Goal: Use online tool/utility: Utilize a website feature to perform a specific function

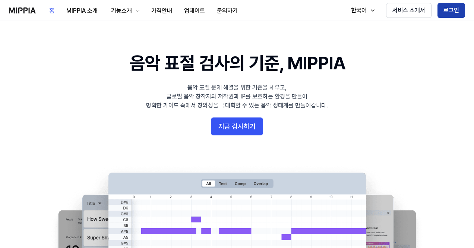
click at [458, 12] on button "로그인" at bounding box center [451, 10] width 28 height 15
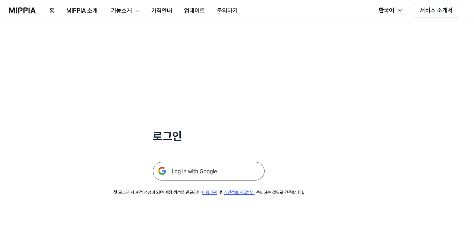
click at [193, 173] on img at bounding box center [209, 171] width 112 height 19
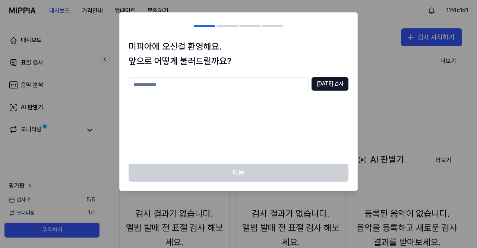
click at [244, 86] on input "text" at bounding box center [219, 84] width 180 height 15
type input "*"
type input "*******"
click at [330, 83] on button "중복 검사" at bounding box center [329, 83] width 37 height 13
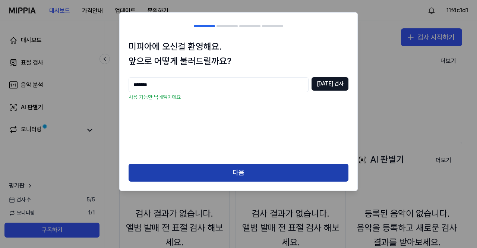
click at [247, 168] on button "다음" at bounding box center [239, 173] width 220 height 18
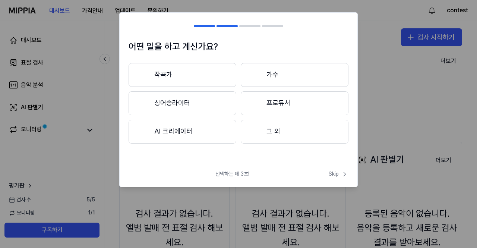
click at [287, 135] on button "그 외" at bounding box center [295, 132] width 108 height 24
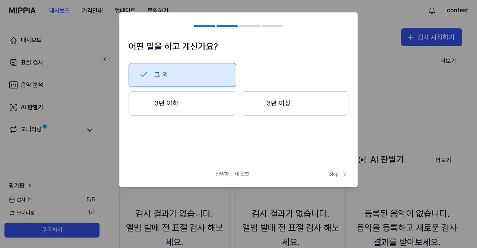
click at [214, 107] on button "3년 이하" at bounding box center [183, 103] width 108 height 25
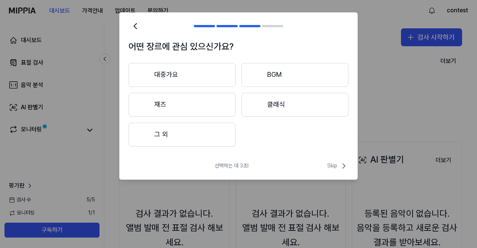
click at [190, 130] on button "그 외" at bounding box center [182, 135] width 107 height 24
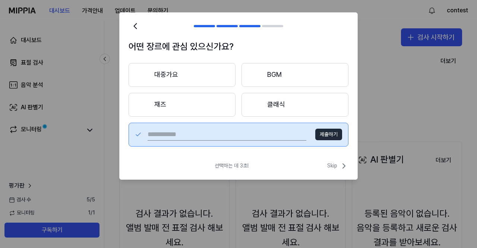
click at [193, 73] on button "대중가요" at bounding box center [182, 75] width 107 height 24
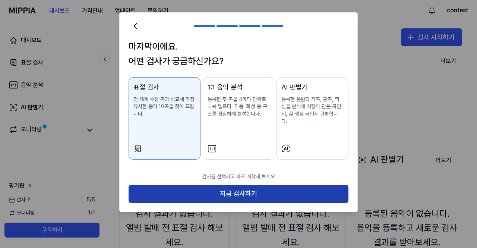
click at [233, 187] on button "지금 검사하기" at bounding box center [239, 194] width 220 height 18
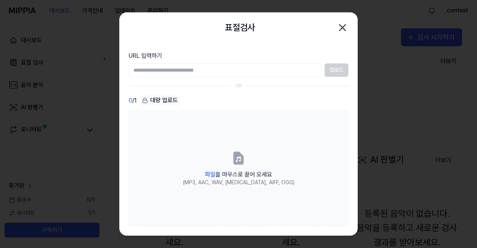
click at [339, 27] on icon "button" at bounding box center [342, 28] width 12 height 12
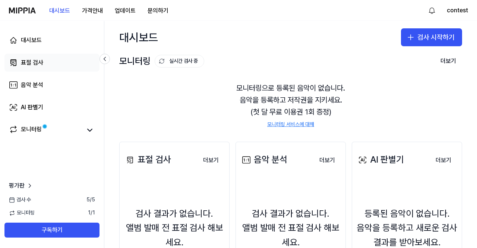
click at [20, 60] on link "표절 검사" at bounding box center [51, 63] width 95 height 18
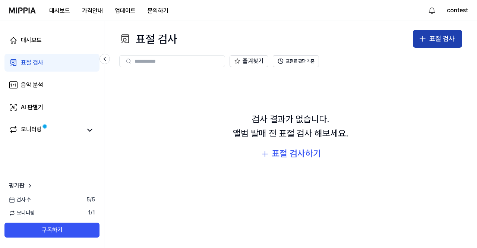
click at [419, 37] on icon "button" at bounding box center [422, 38] width 9 height 9
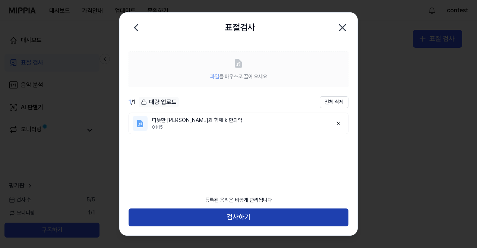
click at [228, 218] on button "검사하기" at bounding box center [239, 217] width 220 height 18
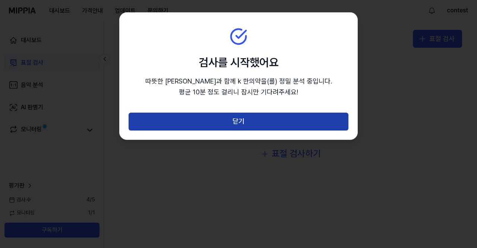
click at [254, 117] on button "닫기" at bounding box center [239, 122] width 220 height 18
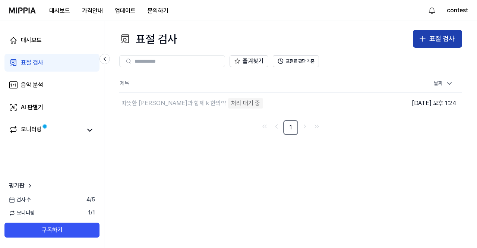
click at [452, 41] on div "표절 검사" at bounding box center [441, 39] width 25 height 11
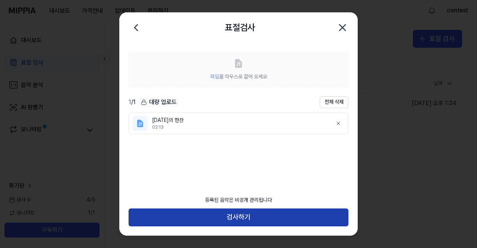
click at [258, 213] on button "검사하기" at bounding box center [239, 217] width 220 height 18
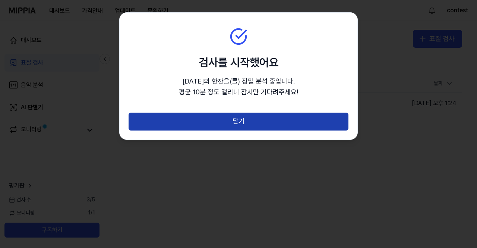
click at [295, 116] on button "닫기" at bounding box center [239, 122] width 220 height 18
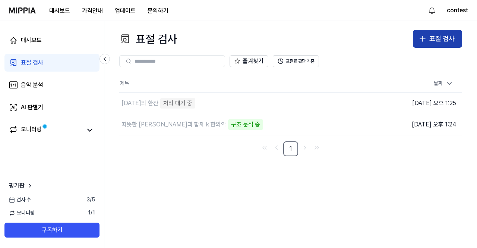
click at [426, 42] on icon "button" at bounding box center [422, 38] width 9 height 9
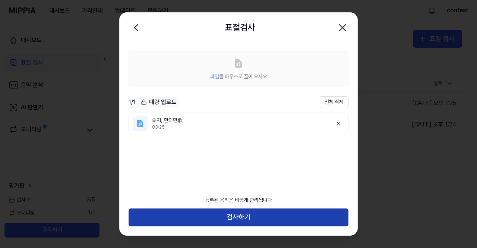
click at [249, 215] on button "검사하기" at bounding box center [239, 217] width 220 height 18
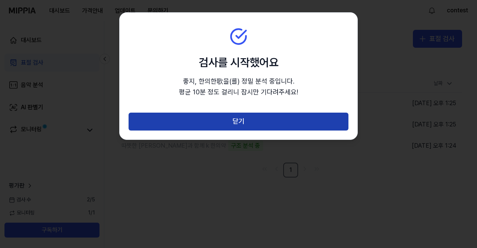
click at [232, 116] on button "닫기" at bounding box center [239, 122] width 220 height 18
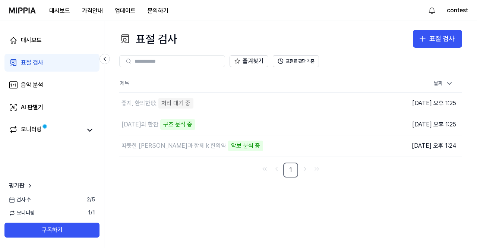
click at [183, 200] on div "표절 검사 표절 검사 표절 검사 음악 분석 AI 판별기 즐겨찾기 표절률 판단 기준 제목 날짜 좋지, 한의한歌 처리 대기 중 이동하기 2025.…" at bounding box center [290, 134] width 373 height 227
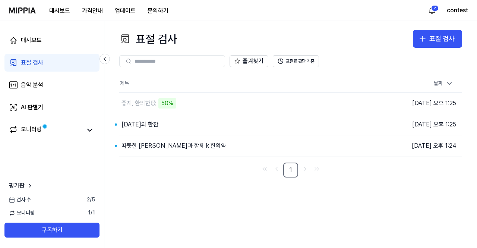
click at [187, 221] on div "표절 검사 표절 검사 표절 검사 음악 분석 AI 판별기 즐겨찾기 표절률 판단 기준 제목 날짜 좋지, 한의한歌 50% 이동하기 2025.10.1…" at bounding box center [290, 134] width 373 height 227
click at [161, 144] on div "따뜻한 손길과 함께 k 한의약" at bounding box center [173, 145] width 105 height 9
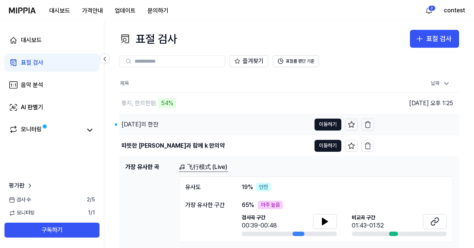
click at [135, 124] on div "내일의 한잔" at bounding box center [139, 124] width 37 height 9
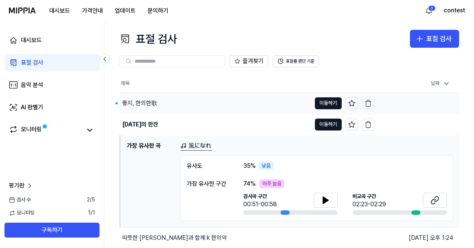
click at [191, 105] on div "좋지, 한의한歌" at bounding box center [215, 103] width 191 height 21
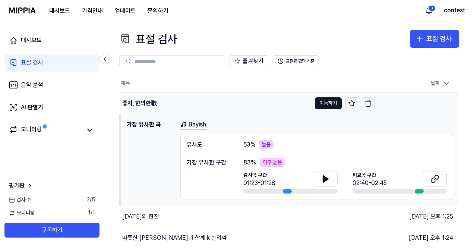
click at [169, 100] on div "좋지, 한의한歌" at bounding box center [215, 103] width 191 height 21
